Goal: Task Accomplishment & Management: Manage account settings

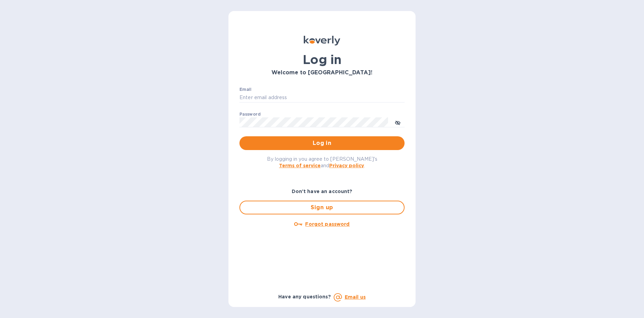
type input "[EMAIL_ADDRESS][DOMAIN_NAME]"
click at [331, 142] on span "Log in" at bounding box center [322, 143] width 154 height 8
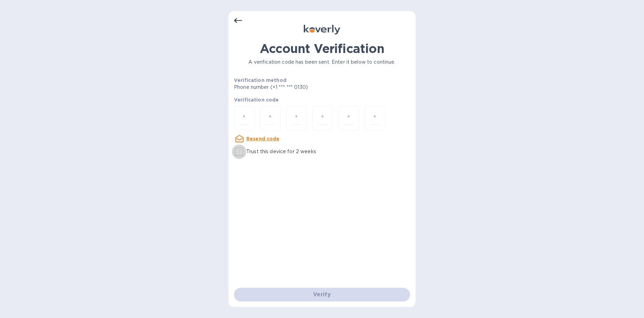
click at [240, 153] on input "Trust this device for 2 weeks" at bounding box center [239, 151] width 14 height 14
checkbox input "true"
click at [249, 119] on div at bounding box center [244, 118] width 21 height 24
type input "9"
type input "2"
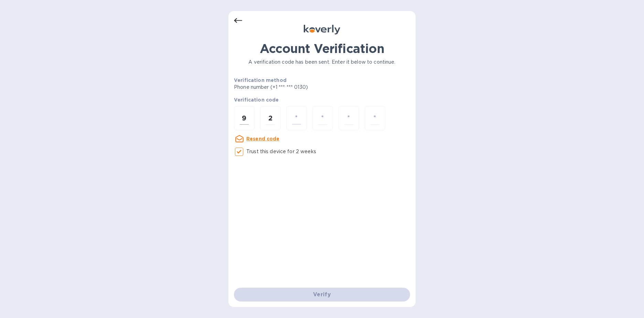
type input "1"
type input "3"
type input "1"
click at [261, 138] on u "Resend code" at bounding box center [262, 139] width 33 height 6
click at [248, 117] on input "number" at bounding box center [244, 118] width 9 height 13
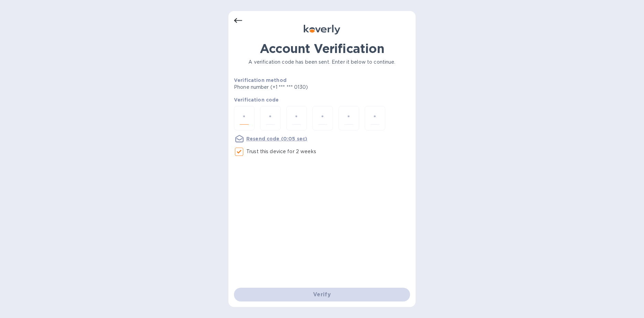
type input "4"
type input "2"
type input "6"
type input "2"
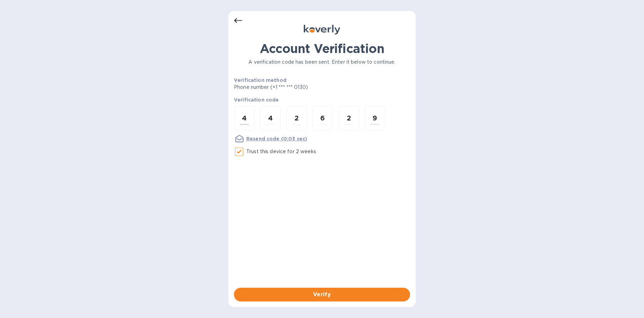
type input "9"
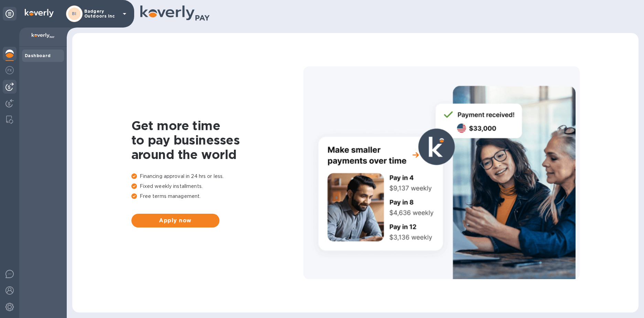
click at [9, 85] on img at bounding box center [10, 87] width 8 height 8
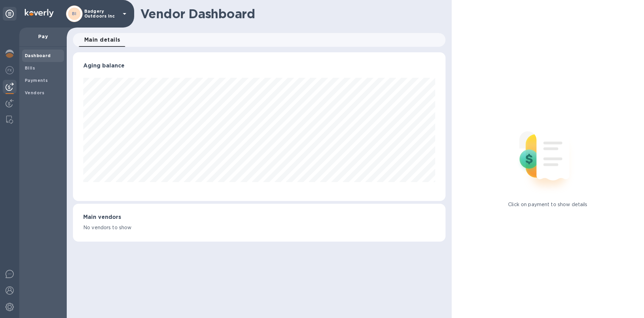
scroll to position [149, 372]
click at [30, 69] on b "Bills" at bounding box center [30, 67] width 10 height 5
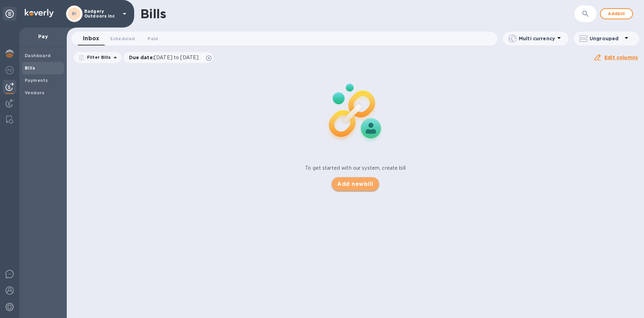
click at [351, 183] on span "Add new bill" at bounding box center [355, 184] width 36 height 8
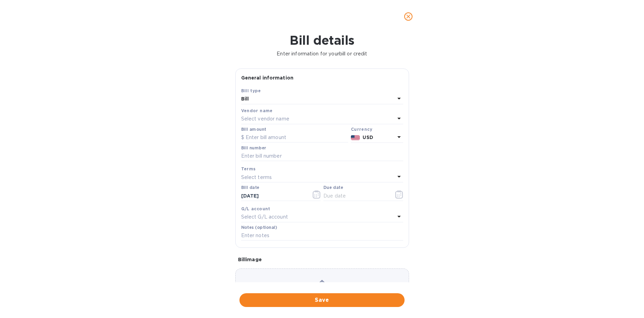
click at [326, 117] on div "Select vendor name" at bounding box center [318, 119] width 154 height 10
click at [270, 158] on p "Shipspry LLC" at bounding box center [319, 157] width 145 height 7
click at [260, 155] on input "text" at bounding box center [322, 156] width 162 height 10
type input "40320A"
click at [264, 137] on input "text" at bounding box center [294, 137] width 107 height 10
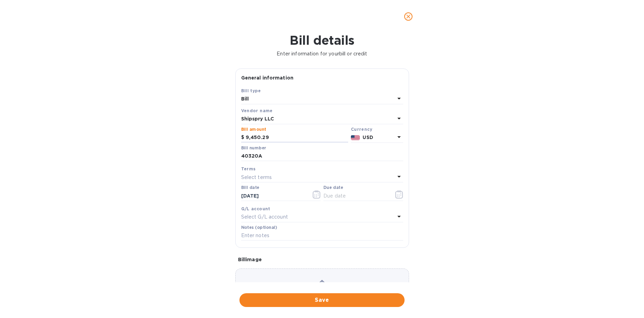
type input "9,450.29"
click at [355, 173] on div "Select terms" at bounding box center [318, 177] width 154 height 10
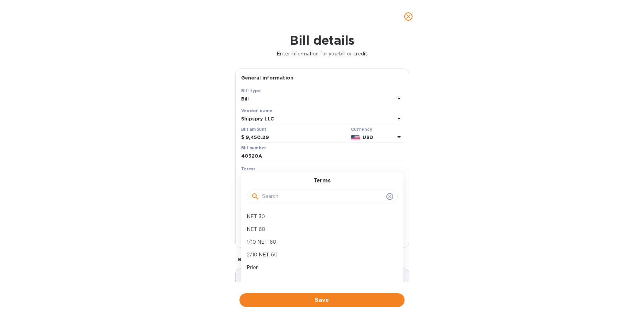
click at [289, 165] on div "Terms Select terms Terms NET 30 NET 60 1/10 NET 60 2/10 NET 60 Prior Create new" at bounding box center [322, 174] width 165 height 20
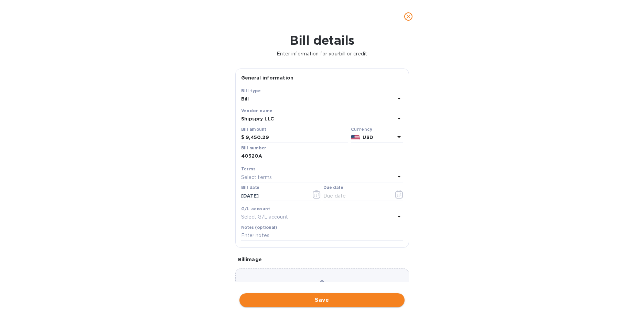
click at [314, 299] on span "Save" at bounding box center [322, 300] width 154 height 8
click at [351, 195] on input "text" at bounding box center [355, 195] width 65 height 10
click at [397, 196] on icon "button" at bounding box center [399, 194] width 8 height 8
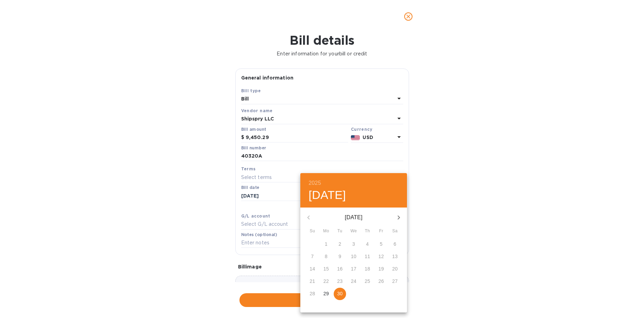
click at [341, 291] on p "30" at bounding box center [340, 293] width 6 height 7
type input "[DATE]"
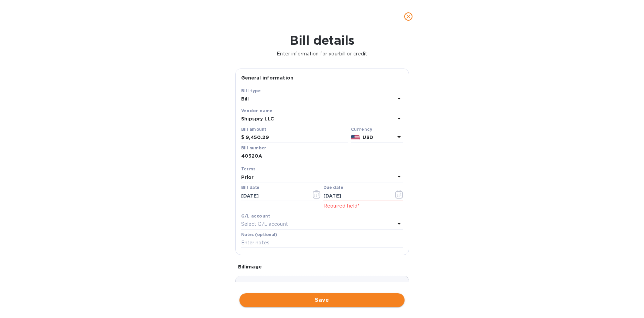
click at [330, 301] on span "Save" at bounding box center [322, 300] width 154 height 8
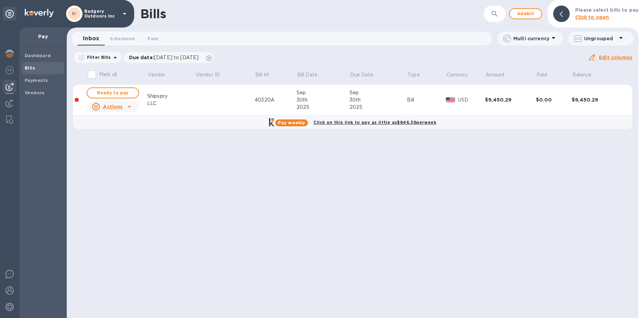
click at [130, 104] on icon at bounding box center [129, 106] width 8 height 8
click at [173, 101] on div at bounding box center [322, 159] width 644 height 318
click at [127, 91] on span "Ready to pay" at bounding box center [113, 93] width 40 height 8
checkbox input "true"
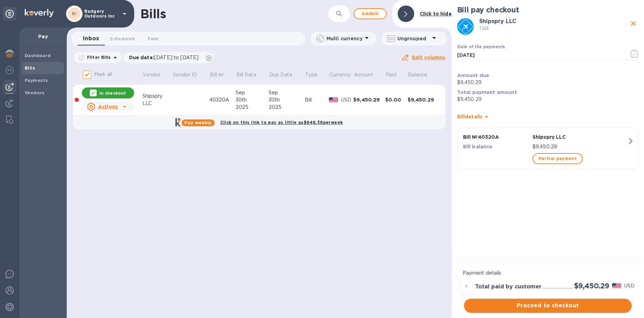
click at [507, 303] on span "Proceed to checkout" at bounding box center [547, 305] width 156 height 8
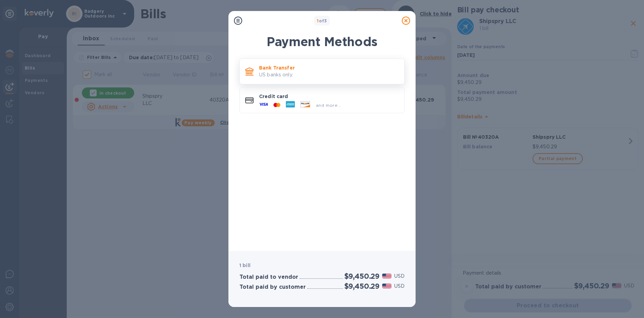
click at [296, 74] on p "US banks only." at bounding box center [329, 74] width 140 height 7
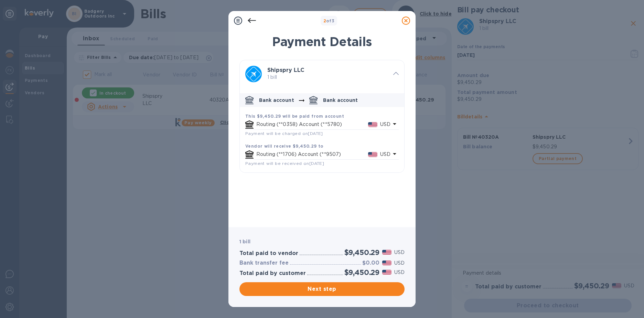
click at [308, 122] on p "Routing (**0358) Account (**5780)" at bounding box center [312, 124] width 112 height 7
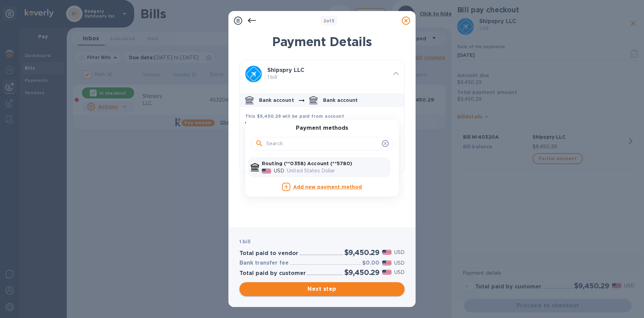
click at [328, 286] on span "Next step" at bounding box center [322, 289] width 154 height 8
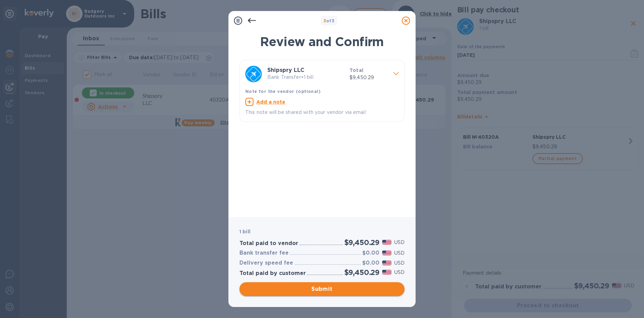
click at [348, 288] on span "Submit" at bounding box center [322, 289] width 154 height 8
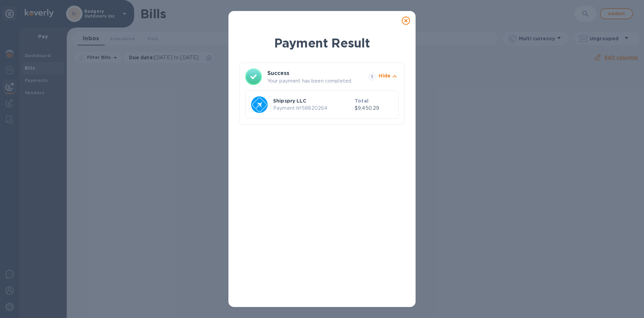
click at [406, 21] on icon at bounding box center [406, 21] width 8 height 8
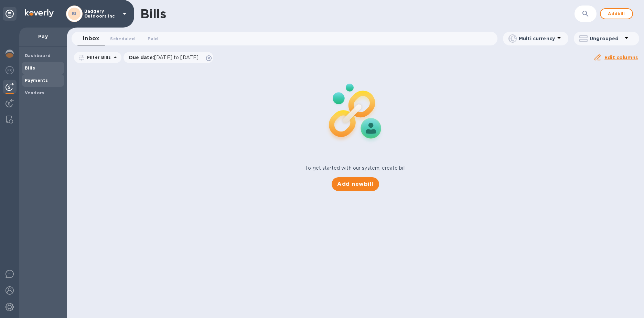
click at [41, 79] on b "Payments" at bounding box center [36, 80] width 23 height 5
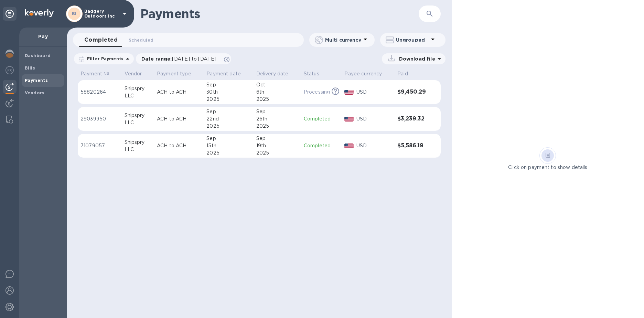
click at [128, 88] on div "Shipspry" at bounding box center [137, 88] width 27 height 7
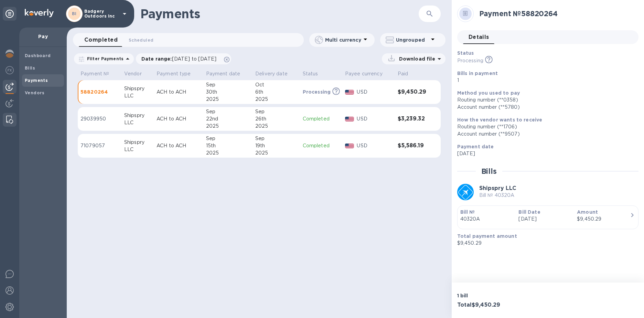
click at [9, 119] on img at bounding box center [9, 120] width 7 height 8
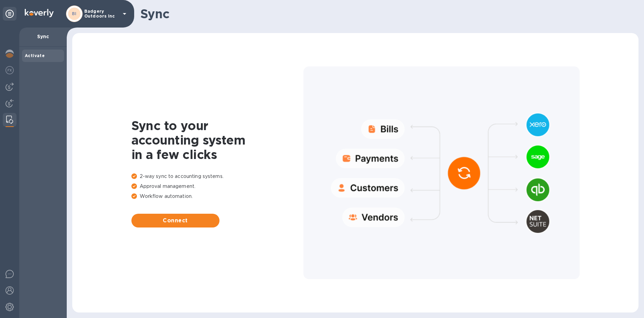
click at [123, 13] on icon at bounding box center [124, 14] width 8 height 8
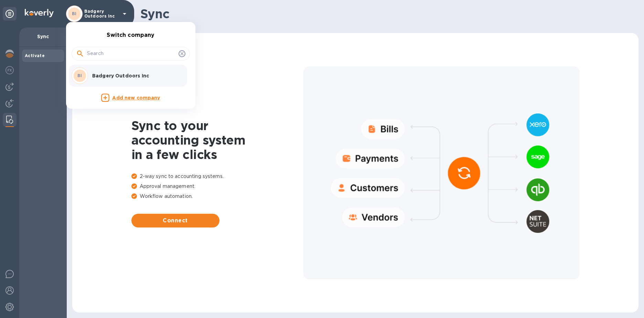
click at [39, 81] on div at bounding box center [322, 159] width 644 height 318
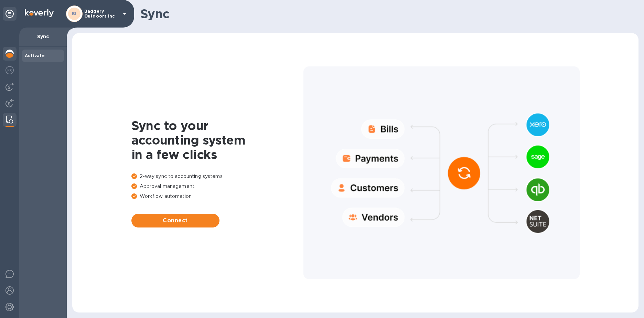
click at [7, 52] on img at bounding box center [10, 54] width 8 height 8
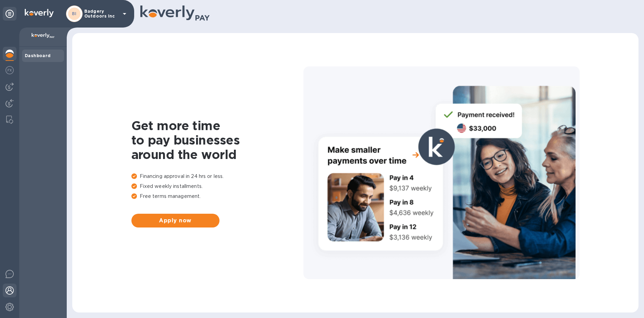
click at [7, 287] on img at bounding box center [10, 290] width 8 height 8
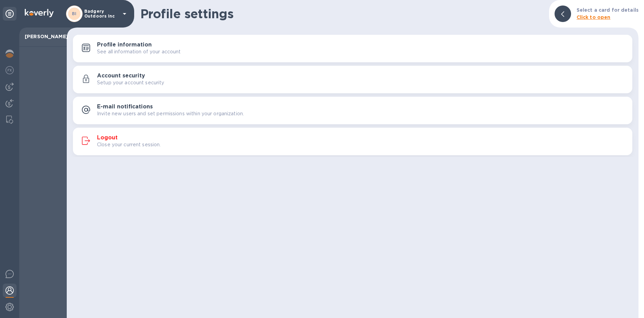
click at [103, 134] on div "Logout Close your current session." at bounding box center [352, 141] width 551 height 17
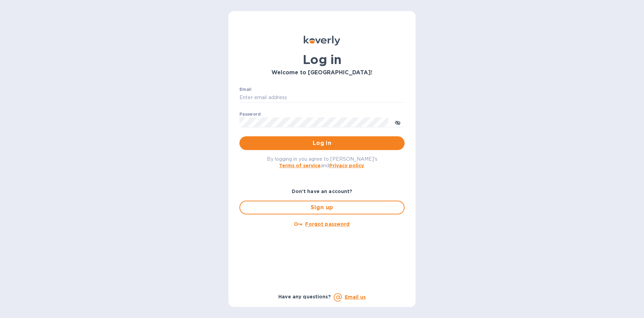
type input "[EMAIL_ADDRESS][DOMAIN_NAME]"
click at [79, 70] on div "Log in Welcome to Koverly! Email sales@badgeryoutdoors.com ​ Password ​ Log in …" at bounding box center [322, 159] width 644 height 318
